Goal: Task Accomplishment & Management: Manage account settings

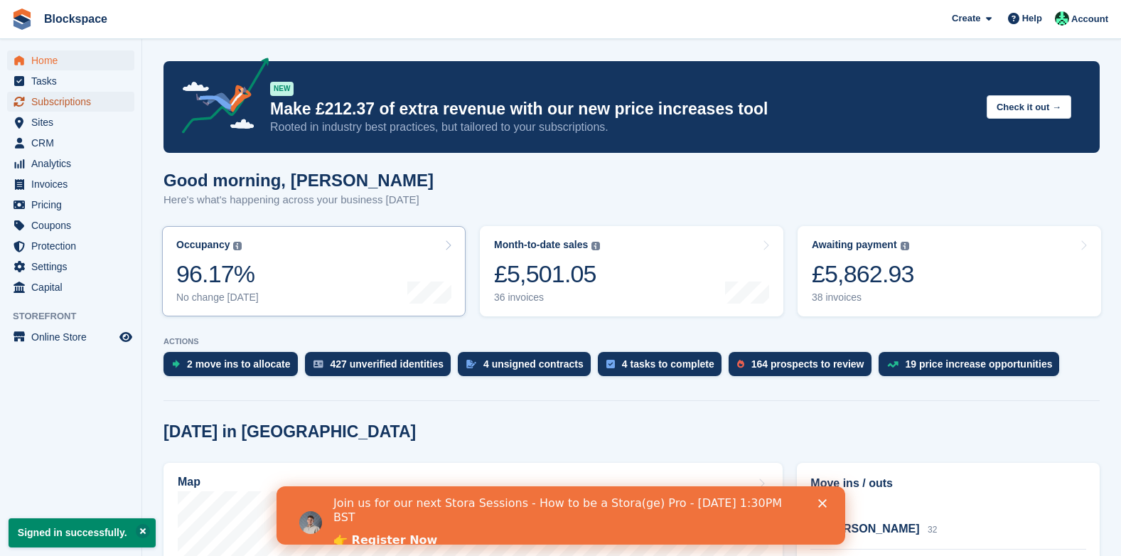
click at [46, 101] on span "Subscriptions" at bounding box center [73, 102] width 85 height 20
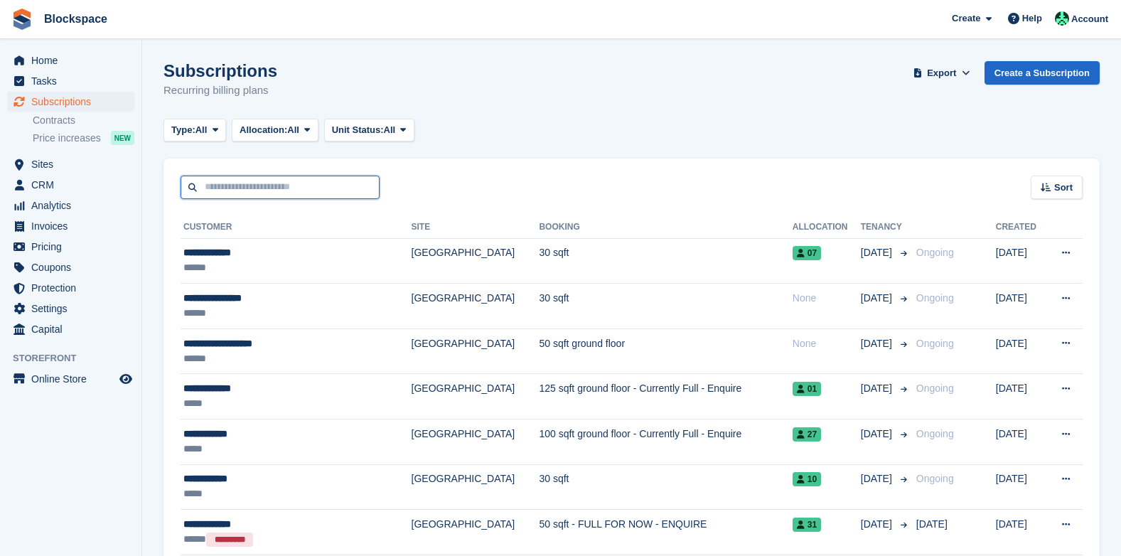
click at [257, 191] on input "text" at bounding box center [280, 187] width 199 height 23
type input "*****"
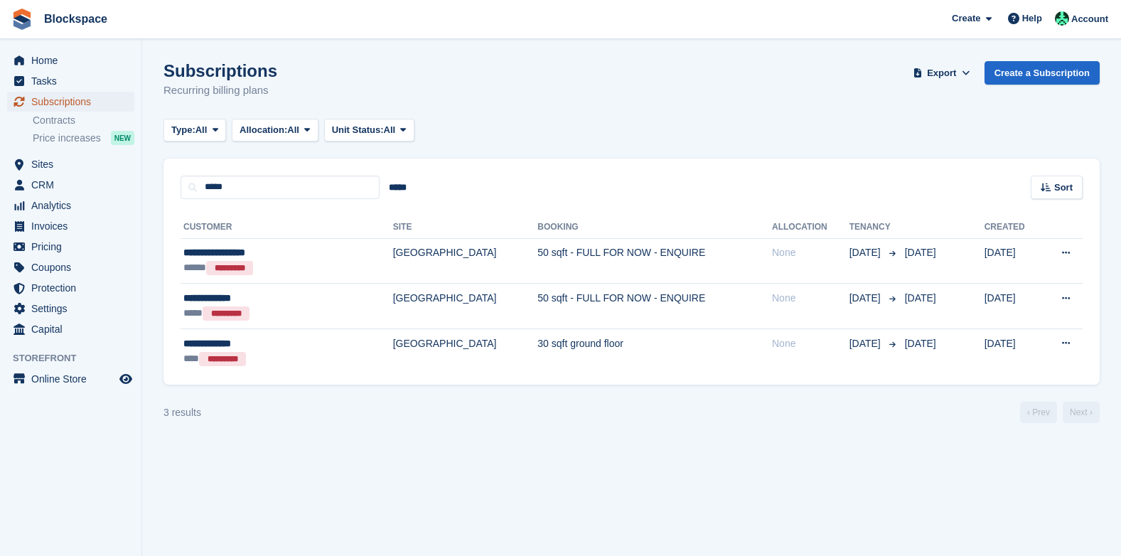
click at [56, 101] on span "Subscriptions" at bounding box center [73, 102] width 85 height 20
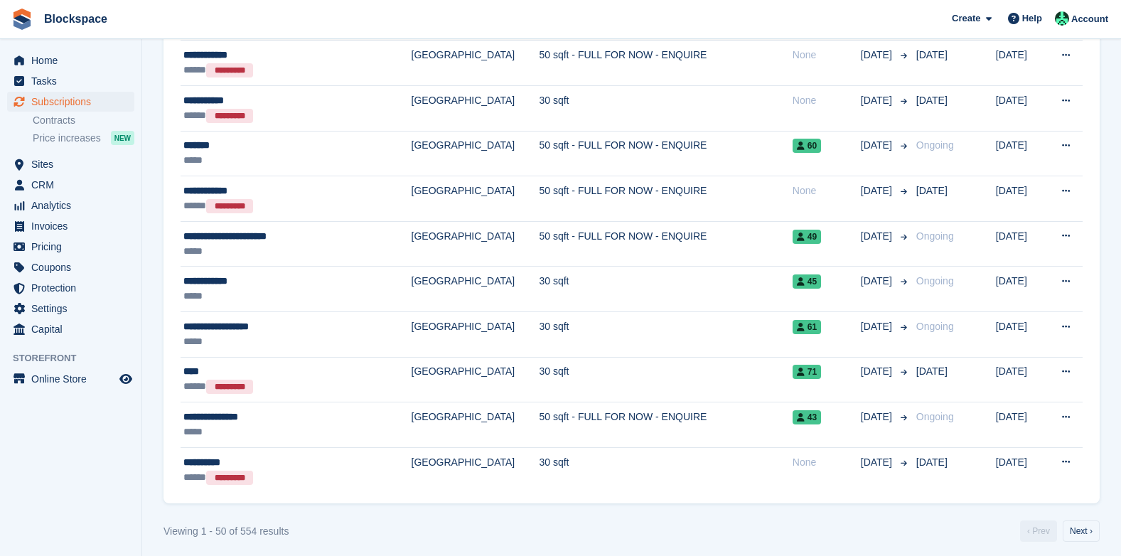
scroll to position [2014, 0]
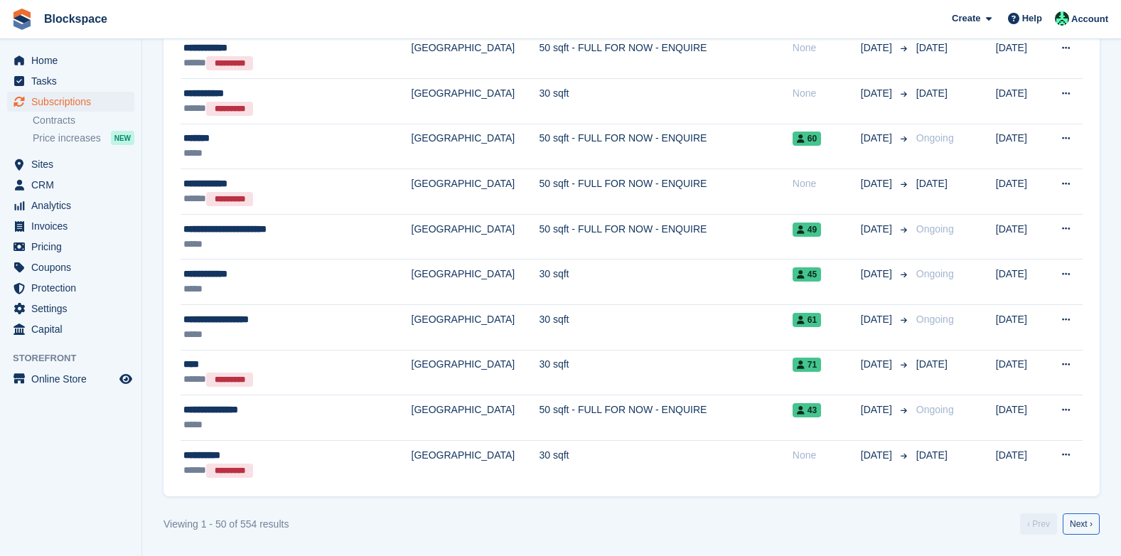
click at [1083, 523] on link "Next ›" at bounding box center [1081, 523] width 37 height 21
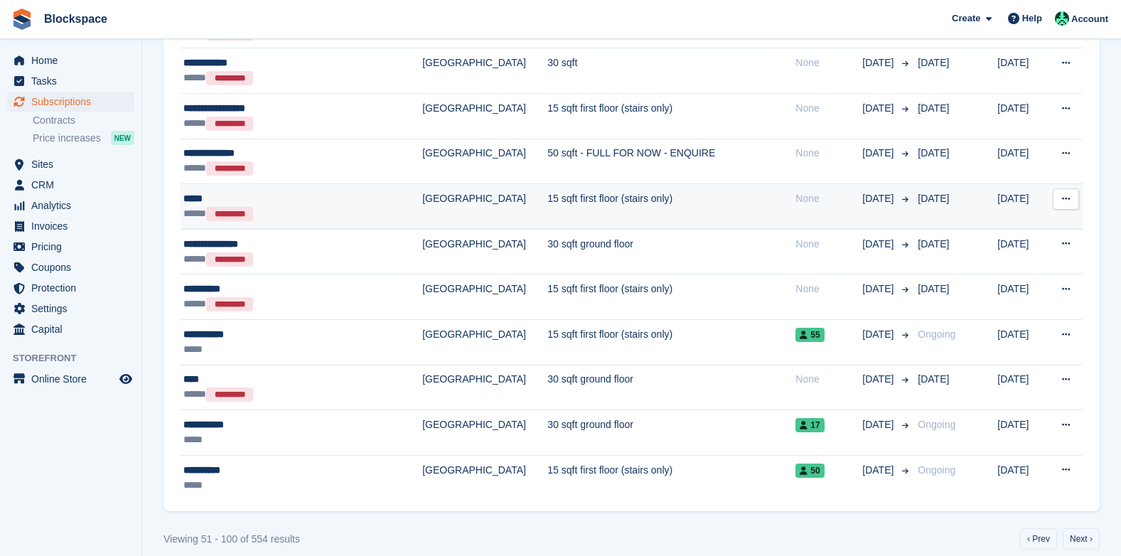
scroll to position [2014, 0]
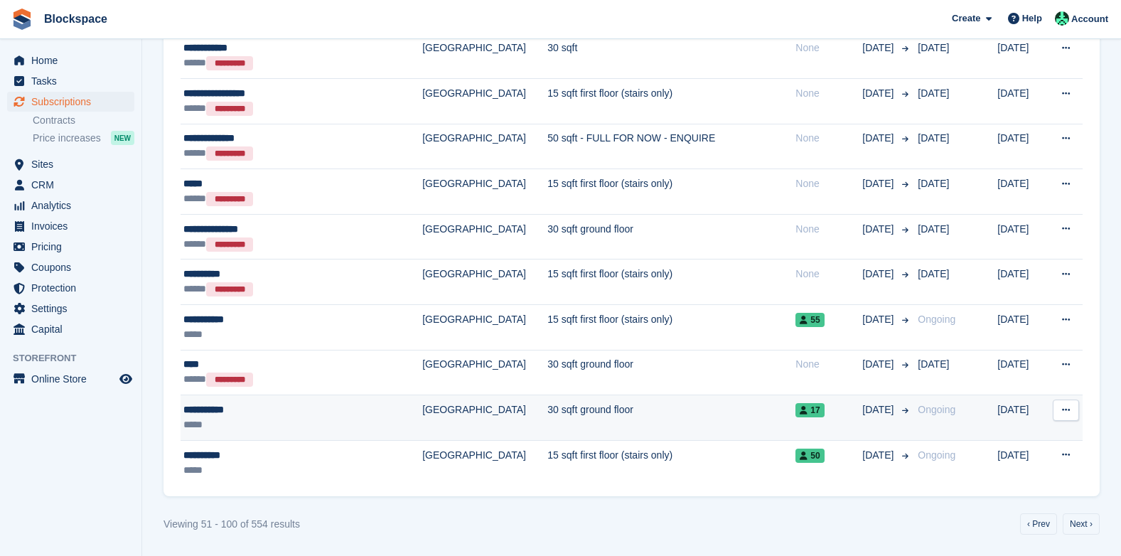
click at [215, 417] on div "*****" at bounding box center [281, 424] width 197 height 15
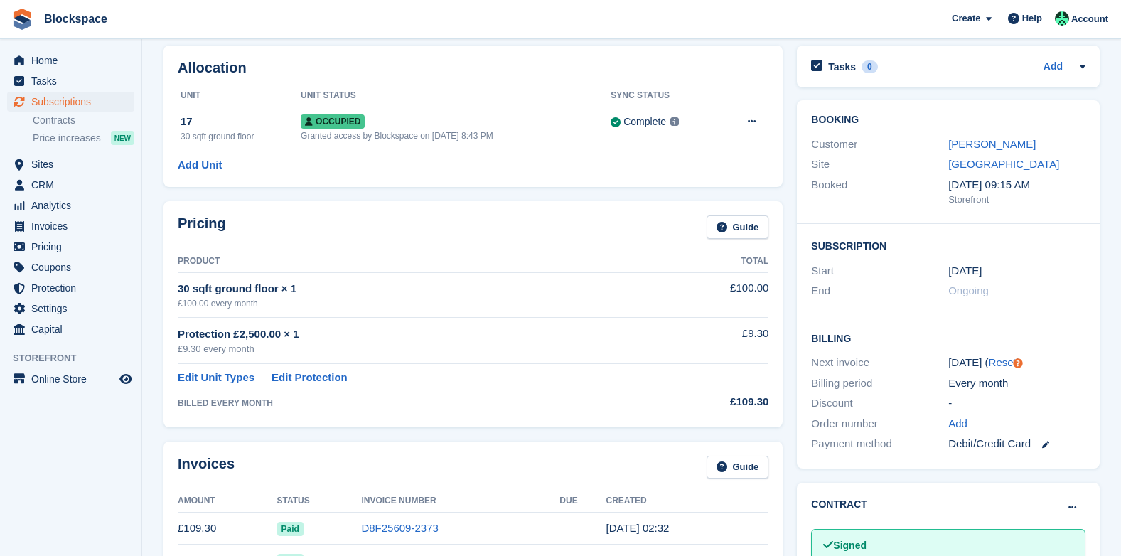
scroll to position [356, 0]
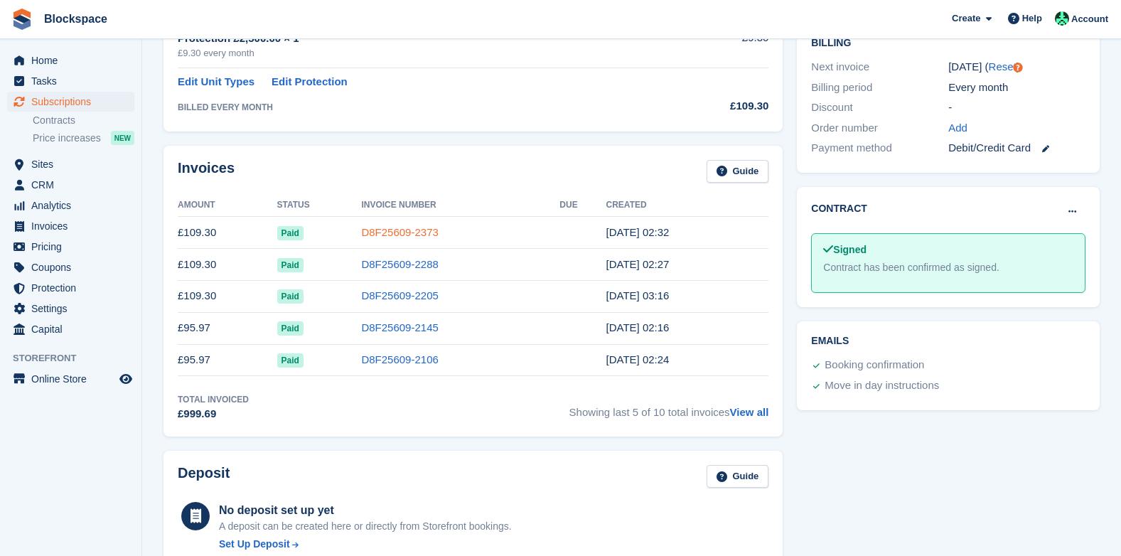
click at [388, 233] on link "D8F25609-2373" at bounding box center [399, 232] width 77 height 12
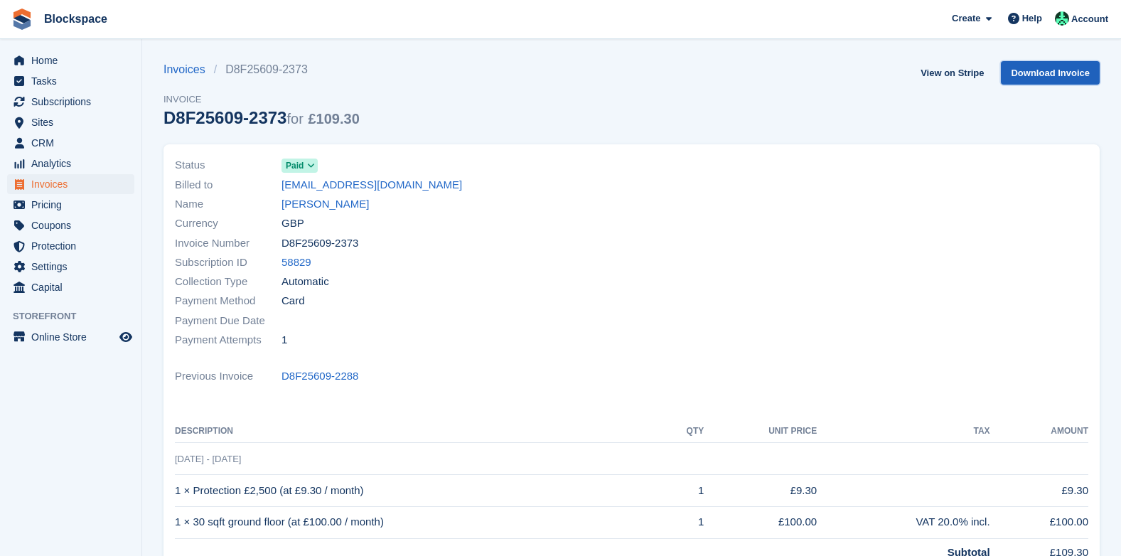
click at [1043, 70] on link "Download Invoice" at bounding box center [1050, 72] width 99 height 23
click at [1080, 18] on span "Account" at bounding box center [1090, 19] width 37 height 14
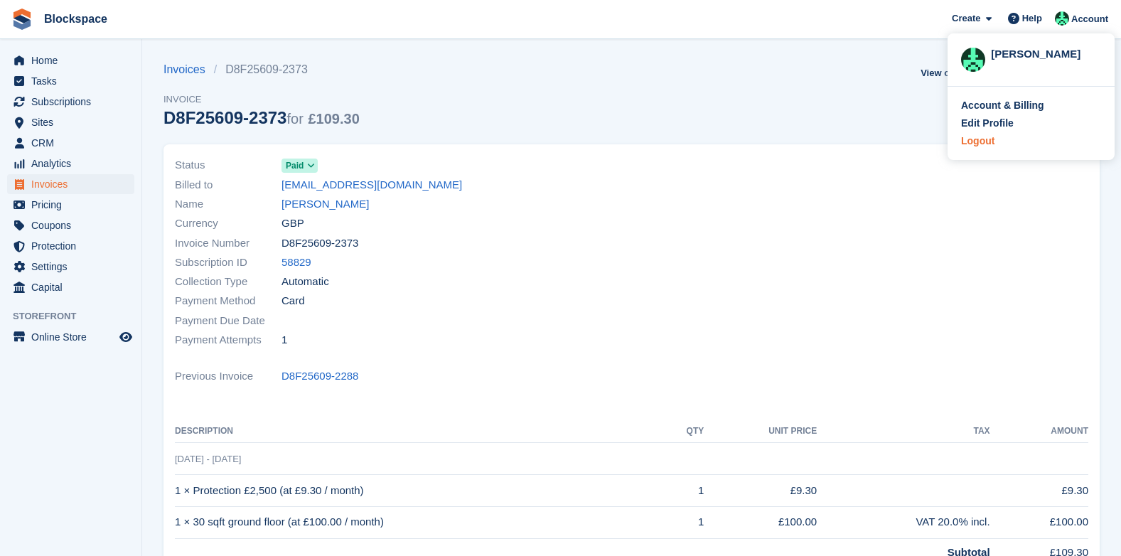
click at [986, 143] on div "Logout" at bounding box center [977, 141] width 33 height 15
